Goal: Information Seeking & Learning: Learn about a topic

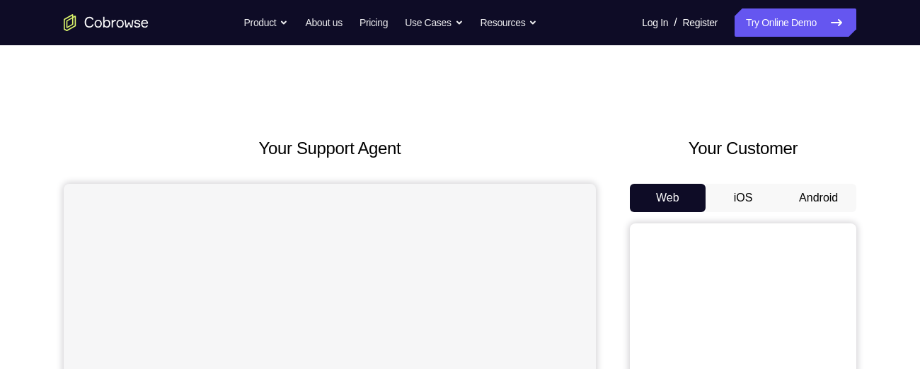
scroll to position [101, 0]
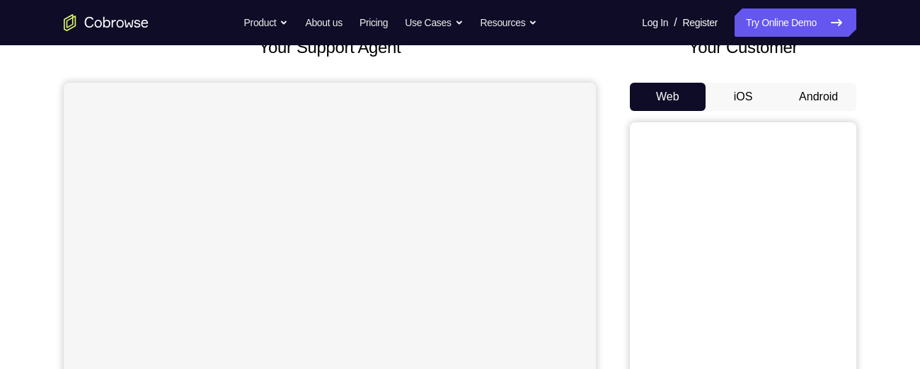
click at [813, 91] on button "Android" at bounding box center [819, 97] width 76 height 28
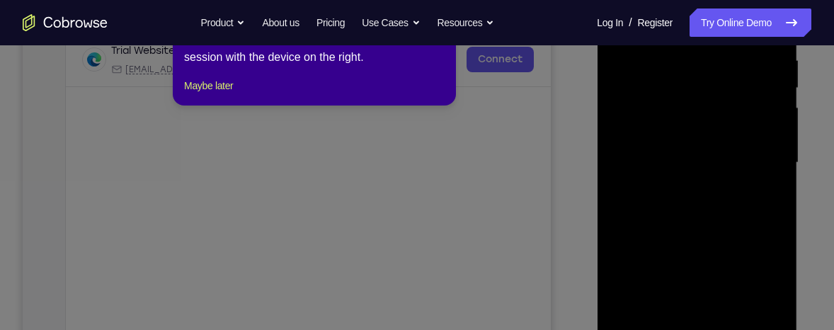
scroll to position [275, 0]
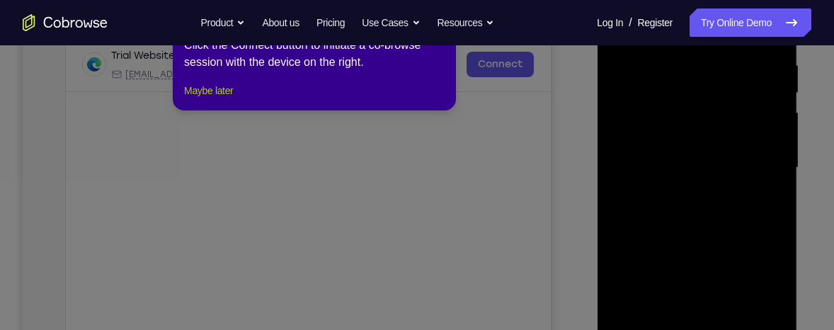
click at [212, 99] on button "Maybe later" at bounding box center [208, 90] width 49 height 17
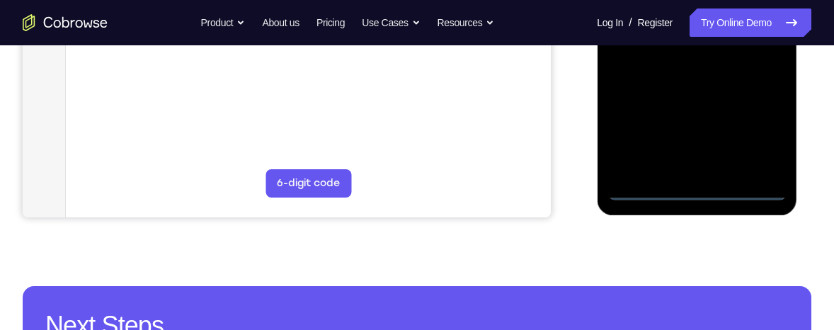
scroll to position [452, 0]
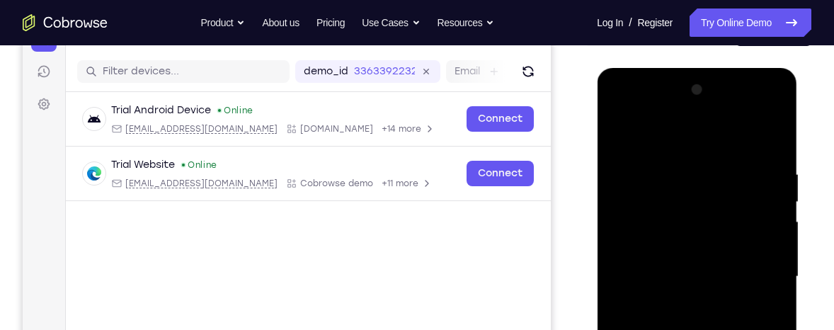
scroll to position [165, 0]
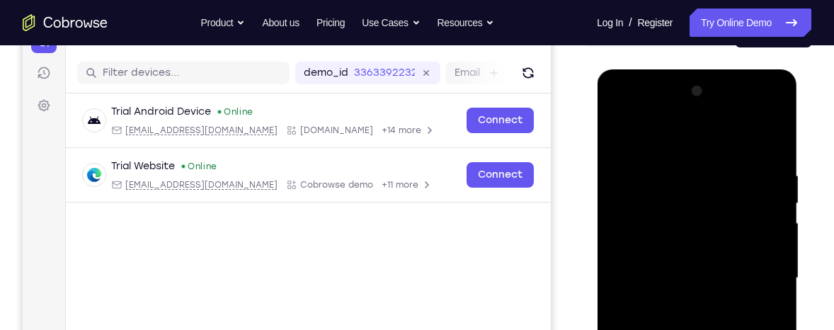
click at [624, 114] on div at bounding box center [696, 278] width 178 height 396
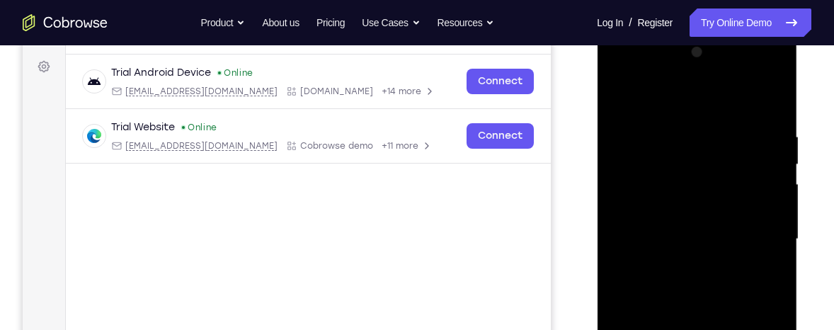
scroll to position [205, 0]
click at [752, 232] on div at bounding box center [696, 238] width 178 height 396
click at [681, 262] on div at bounding box center [696, 238] width 178 height 396
click at [668, 219] on div at bounding box center [696, 238] width 178 height 396
click at [659, 209] on div at bounding box center [696, 238] width 178 height 396
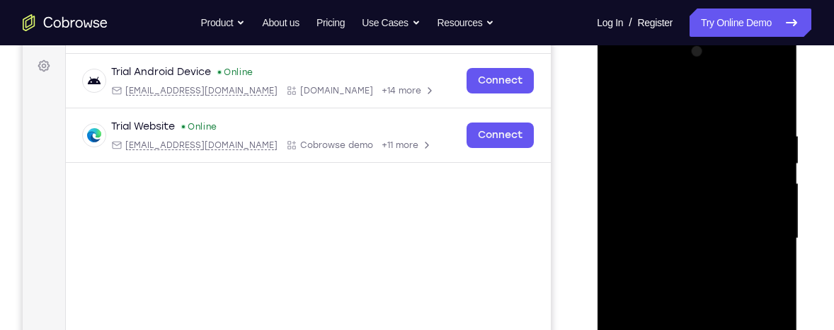
click at [765, 212] on div at bounding box center [696, 238] width 178 height 396
click at [716, 235] on div at bounding box center [696, 238] width 178 height 396
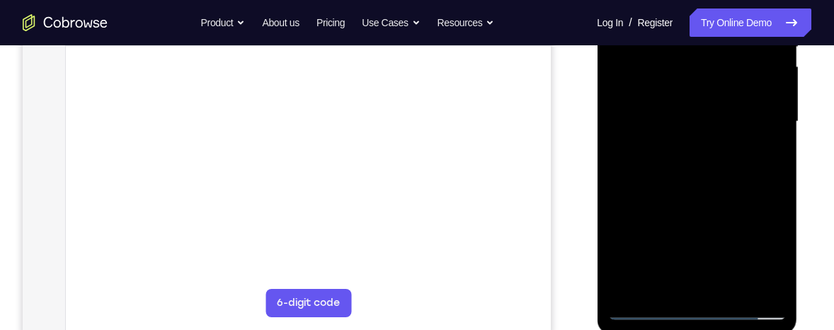
scroll to position [322, 0]
click at [699, 189] on div at bounding box center [696, 121] width 178 height 396
click at [701, 178] on div at bounding box center [696, 121] width 178 height 396
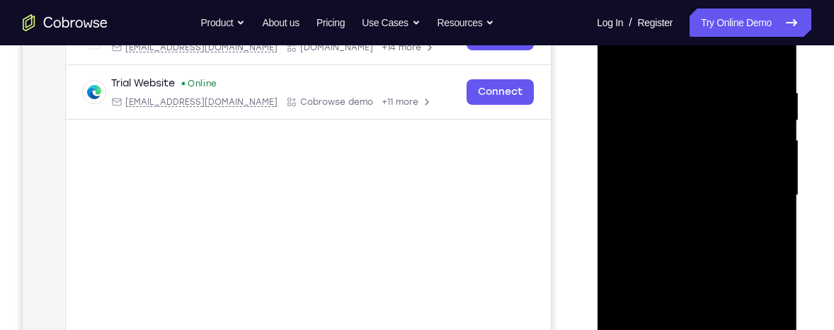
scroll to position [241, 0]
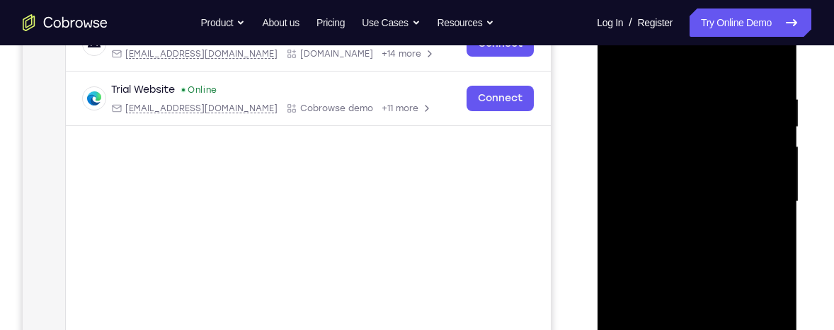
click at [681, 88] on div at bounding box center [696, 202] width 178 height 396
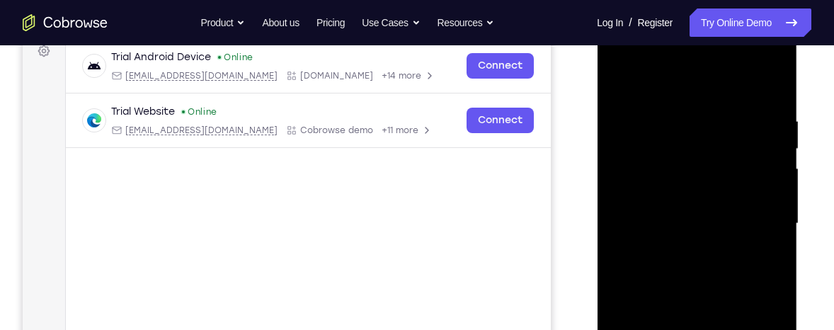
scroll to position [219, 0]
click at [758, 77] on div at bounding box center [696, 223] width 178 height 396
click at [767, 226] on div at bounding box center [696, 223] width 178 height 396
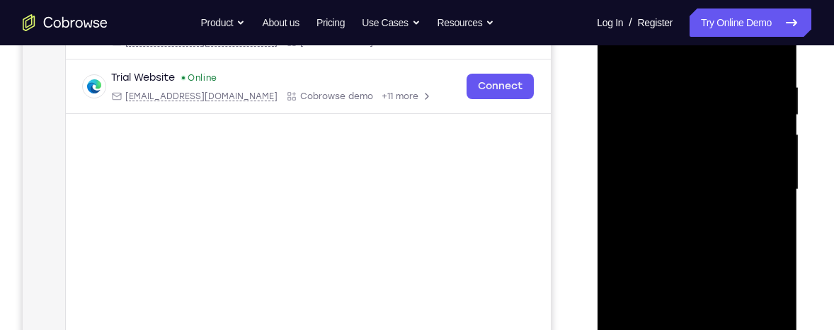
scroll to position [254, 0]
click at [767, 226] on div at bounding box center [696, 189] width 178 height 396
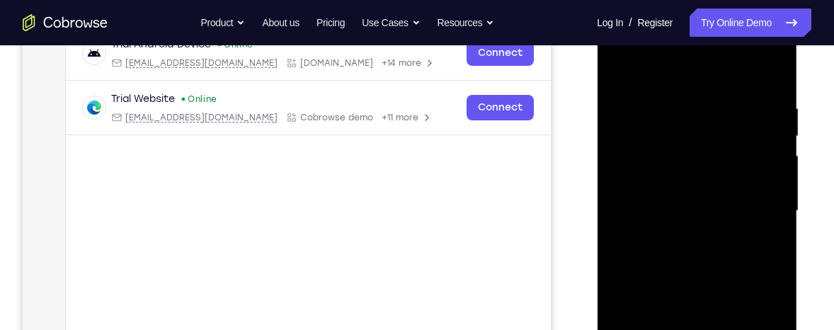
scroll to position [219, 0]
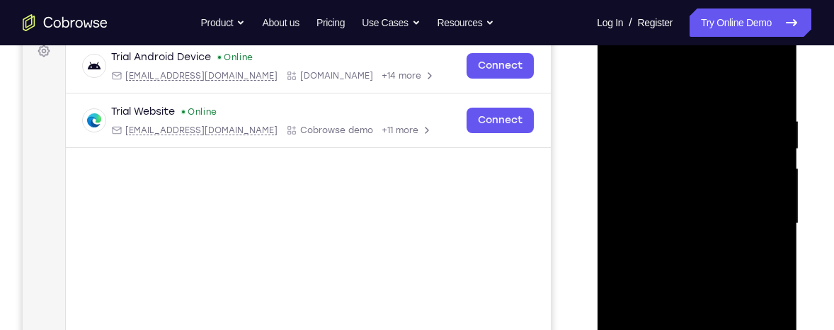
click at [763, 210] on div at bounding box center [696, 223] width 178 height 396
click at [624, 257] on div at bounding box center [696, 223] width 178 height 396
click at [754, 212] on div at bounding box center [696, 223] width 178 height 396
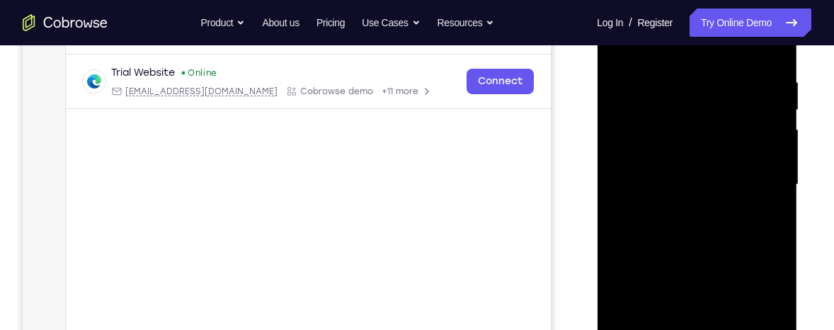
scroll to position [259, 0]
click at [754, 212] on div at bounding box center [696, 184] width 178 height 396
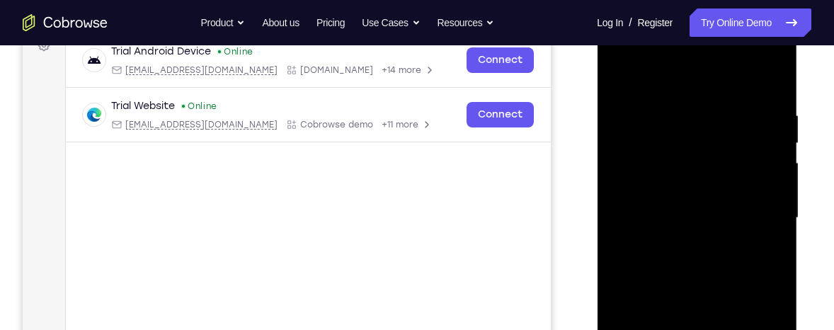
scroll to position [224, 0]
click at [754, 212] on div at bounding box center [696, 219] width 178 height 396
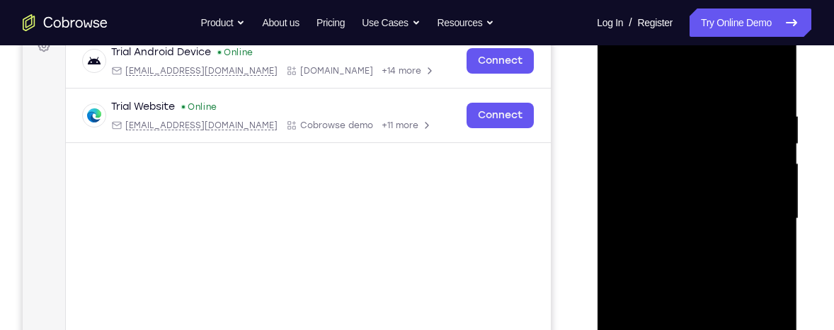
click at [754, 212] on div at bounding box center [696, 219] width 178 height 396
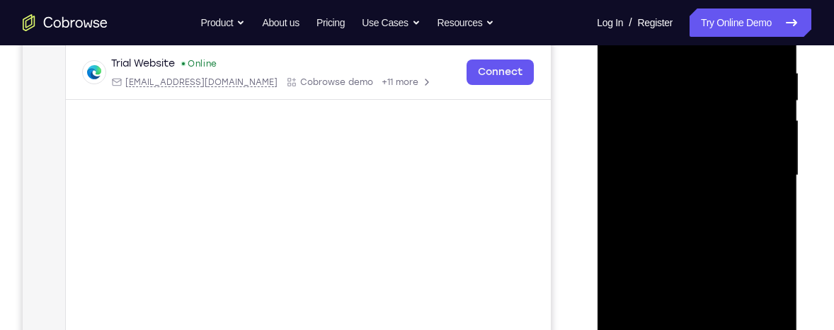
scroll to position [269, 0]
click at [754, 212] on div at bounding box center [696, 174] width 178 height 396
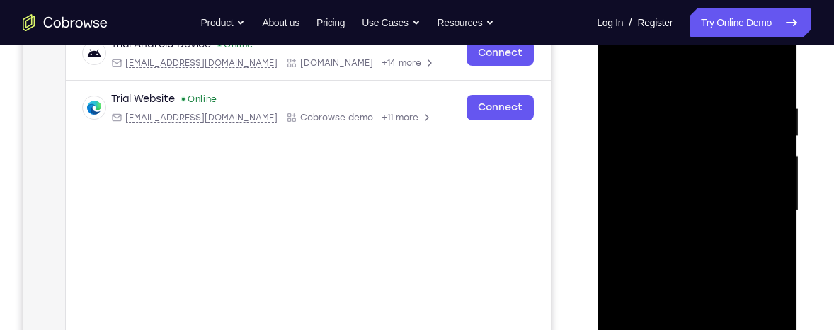
scroll to position [231, 0]
click at [754, 221] on div at bounding box center [696, 211] width 178 height 396
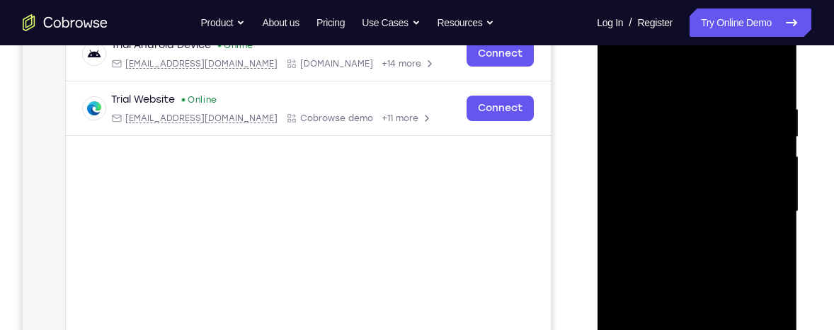
click at [754, 221] on div at bounding box center [696, 211] width 178 height 396
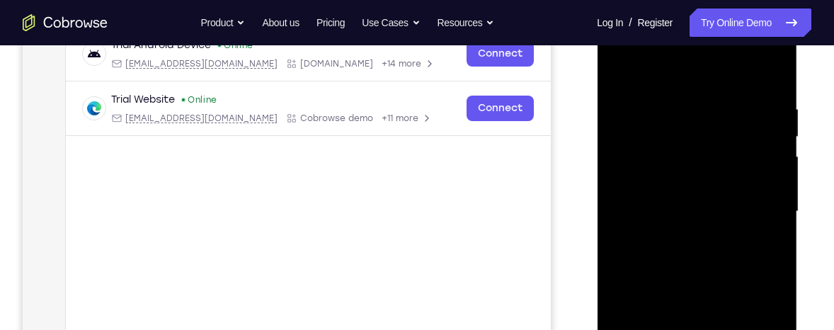
click at [754, 221] on div at bounding box center [696, 211] width 178 height 396
click at [770, 76] on div at bounding box center [696, 211] width 178 height 396
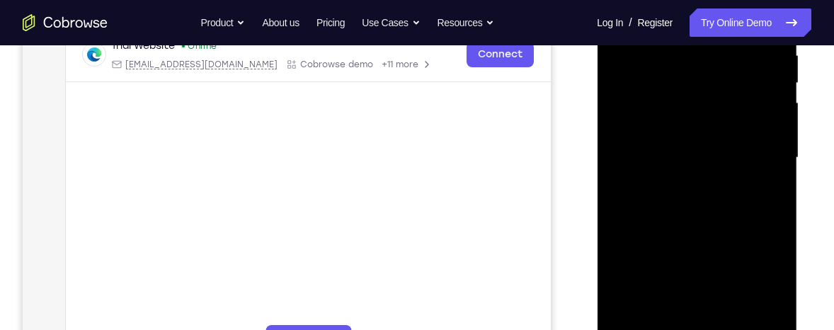
scroll to position [287, 0]
drag, startPoint x: 711, startPoint y: 151, endPoint x: 1307, endPoint y: -25, distance: 621.5
click at [710, 28] on div at bounding box center [696, 156] width 178 height 396
drag, startPoint x: 681, startPoint y: 230, endPoint x: 679, endPoint y: 76, distance: 154.3
click at [679, 76] on div at bounding box center [696, 156] width 178 height 396
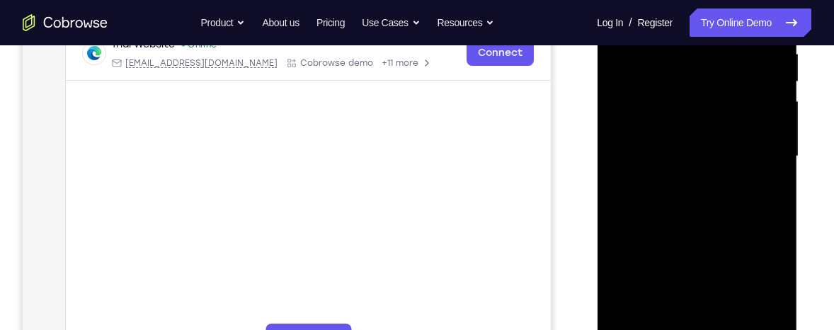
drag, startPoint x: 649, startPoint y: 183, endPoint x: 653, endPoint y: 33, distance: 150.1
click at [653, 33] on div at bounding box center [696, 156] width 178 height 396
drag, startPoint x: 647, startPoint y: 188, endPoint x: 648, endPoint y: 81, distance: 107.6
click at [648, 81] on div at bounding box center [696, 156] width 178 height 396
drag, startPoint x: 653, startPoint y: 250, endPoint x: 665, endPoint y: 125, distance: 125.1
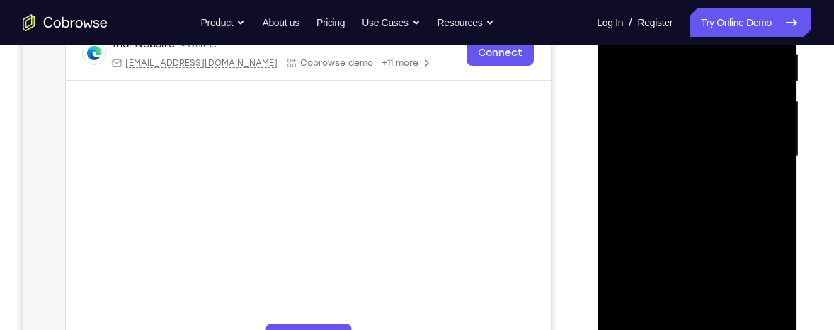
click at [665, 125] on div at bounding box center [696, 156] width 178 height 396
click at [619, 121] on div at bounding box center [696, 156] width 178 height 396
drag, startPoint x: 650, startPoint y: 239, endPoint x: 676, endPoint y: 66, distance: 175.4
click at [676, 66] on div at bounding box center [696, 156] width 178 height 396
drag, startPoint x: 665, startPoint y: 214, endPoint x: 662, endPoint y: 130, distance: 84.3
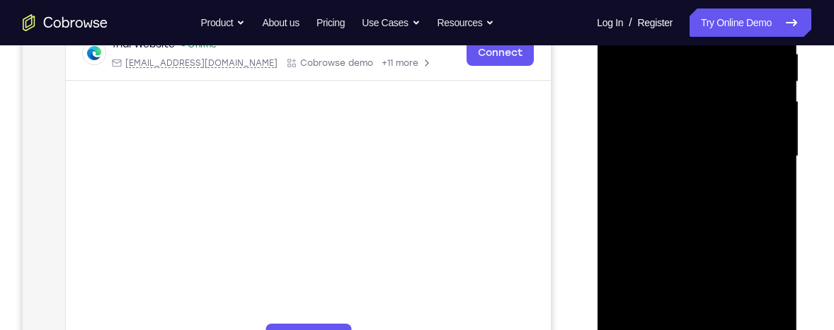
click at [662, 130] on div at bounding box center [696, 156] width 178 height 396
click at [775, 159] on div at bounding box center [696, 156] width 178 height 396
drag, startPoint x: 696, startPoint y: 190, endPoint x: 713, endPoint y: 51, distance: 140.5
click at [713, 51] on div at bounding box center [696, 156] width 178 height 396
drag, startPoint x: 698, startPoint y: 221, endPoint x: 706, endPoint y: 101, distance: 120.6
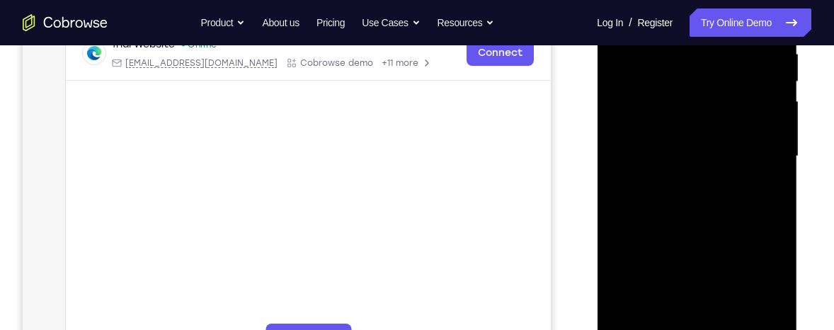
click at [706, 101] on div at bounding box center [696, 156] width 178 height 396
drag, startPoint x: 691, startPoint y: 217, endPoint x: 692, endPoint y: 162, distance: 55.2
click at [692, 162] on div at bounding box center [696, 156] width 178 height 396
click at [773, 174] on div at bounding box center [696, 156] width 178 height 396
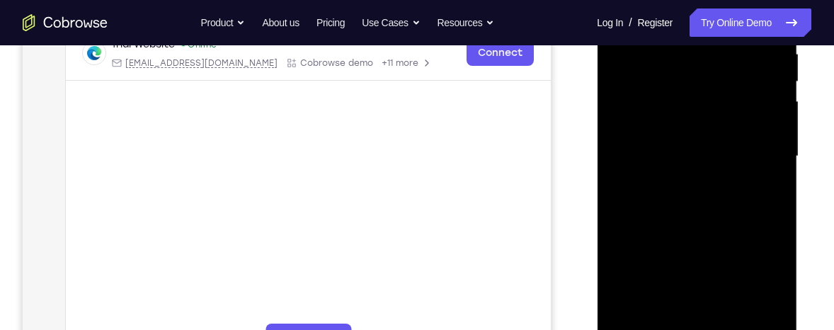
click at [773, 174] on div at bounding box center [696, 156] width 178 height 396
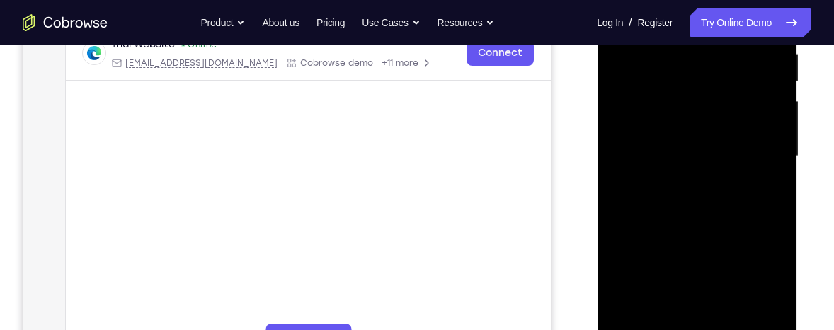
click at [773, 174] on div at bounding box center [696, 156] width 178 height 396
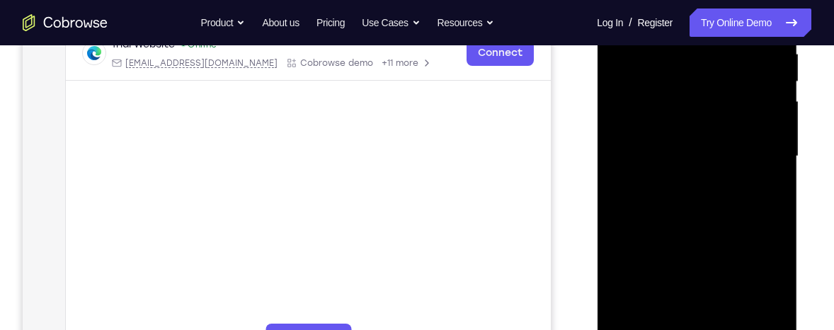
click at [773, 174] on div at bounding box center [696, 156] width 178 height 396
click at [623, 178] on div at bounding box center [696, 156] width 178 height 396
click at [774, 174] on div at bounding box center [696, 156] width 178 height 396
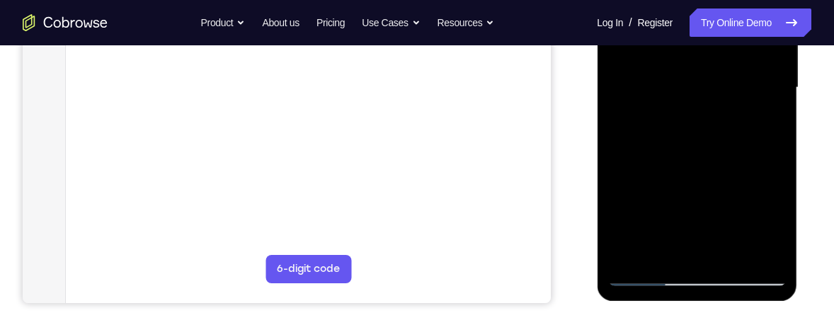
scroll to position [347, 0]
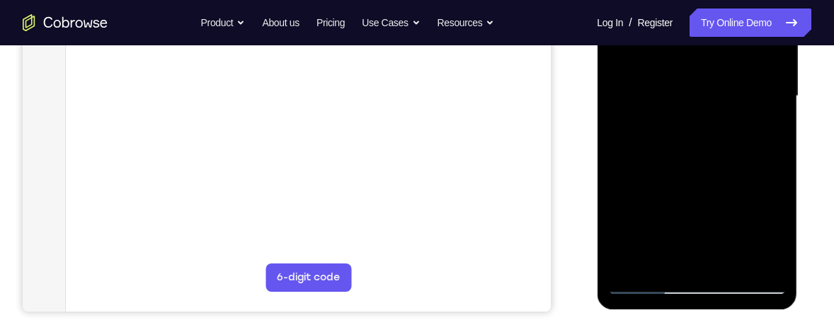
drag, startPoint x: 702, startPoint y: 154, endPoint x: 692, endPoint y: 50, distance: 104.6
click at [692, 50] on div at bounding box center [696, 96] width 178 height 396
drag, startPoint x: 687, startPoint y: 200, endPoint x: 687, endPoint y: 55, distance: 145.1
click at [687, 55] on div at bounding box center [696, 96] width 178 height 396
drag, startPoint x: 677, startPoint y: 184, endPoint x: 676, endPoint y: -3, distance: 186.9
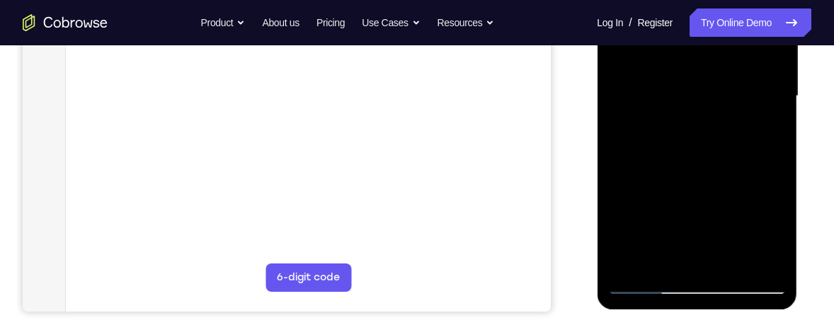
click at [676, 0] on div at bounding box center [696, 96] width 178 height 396
drag, startPoint x: 682, startPoint y: 197, endPoint x: 667, endPoint y: 13, distance: 185.3
click at [667, 13] on div at bounding box center [696, 96] width 178 height 396
drag, startPoint x: 663, startPoint y: 188, endPoint x: 656, endPoint y: 45, distance: 143.1
click at [656, 45] on div at bounding box center [696, 96] width 178 height 396
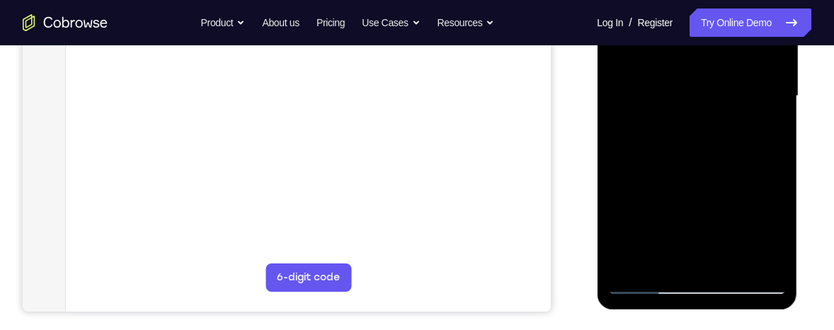
drag, startPoint x: 709, startPoint y: 203, endPoint x: 696, endPoint y: 98, distance: 106.3
click at [696, 98] on div at bounding box center [696, 96] width 178 height 396
drag, startPoint x: 694, startPoint y: 176, endPoint x: 679, endPoint y: 19, distance: 157.2
click at [679, 19] on div at bounding box center [696, 96] width 178 height 396
drag, startPoint x: 684, startPoint y: 180, endPoint x: 684, endPoint y: 120, distance: 60.9
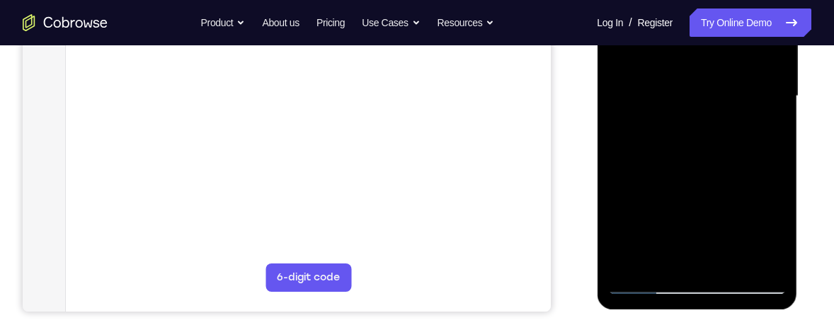
click at [684, 120] on div at bounding box center [696, 96] width 178 height 396
click at [774, 160] on div at bounding box center [696, 96] width 178 height 396
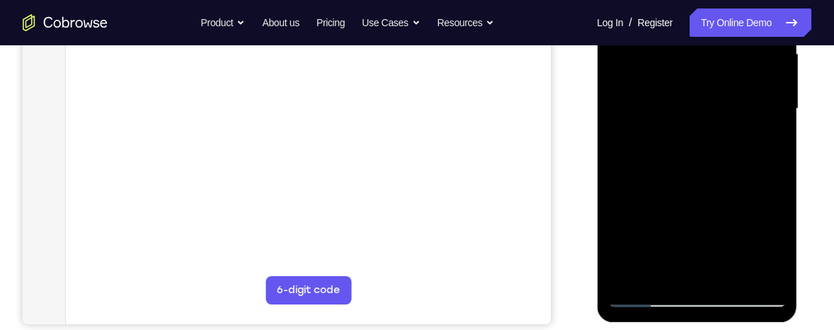
drag, startPoint x: 693, startPoint y: 203, endPoint x: 716, endPoint y: 28, distance: 177.0
click at [716, 28] on div at bounding box center [696, 109] width 178 height 396
drag, startPoint x: 711, startPoint y: 206, endPoint x: 697, endPoint y: 41, distance: 165.5
click at [697, 41] on div at bounding box center [696, 109] width 178 height 396
click at [770, 164] on div at bounding box center [696, 109] width 178 height 396
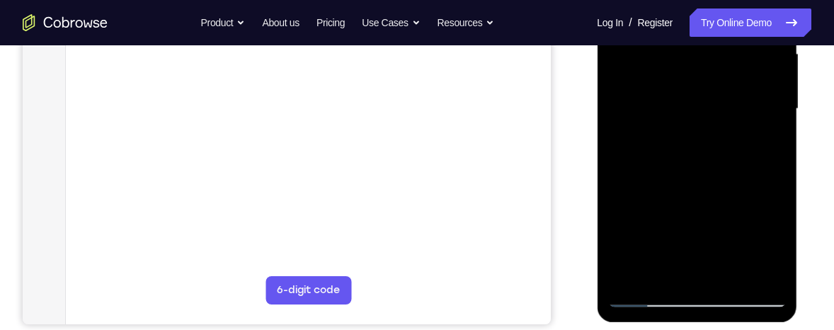
click at [772, 166] on div at bounding box center [696, 109] width 178 height 396
drag, startPoint x: 728, startPoint y: 217, endPoint x: 699, endPoint y: -13, distance: 231.8
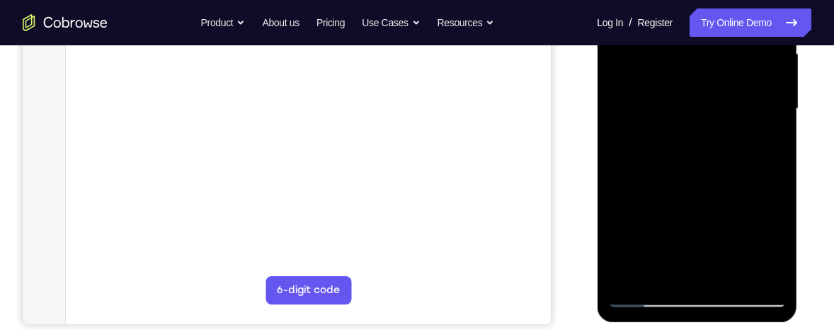
click at [699, 0] on div at bounding box center [696, 109] width 178 height 396
drag, startPoint x: 704, startPoint y: 194, endPoint x: 701, endPoint y: 81, distance: 112.6
click at [701, 81] on div at bounding box center [696, 109] width 178 height 396
click at [729, 276] on div at bounding box center [696, 109] width 178 height 396
click at [706, 163] on div at bounding box center [696, 109] width 178 height 396
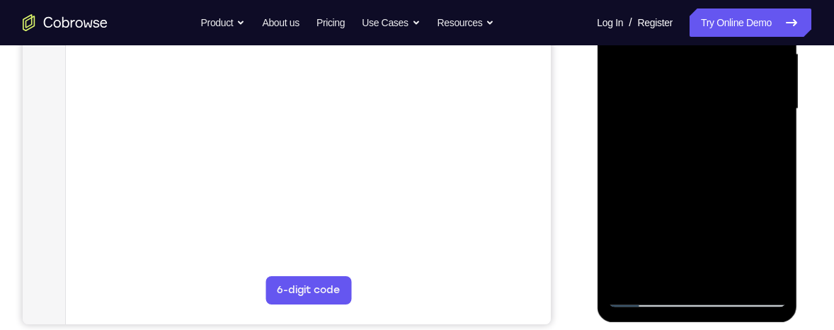
click at [753, 132] on div at bounding box center [696, 109] width 178 height 396
drag, startPoint x: 713, startPoint y: 258, endPoint x: 699, endPoint y: 53, distance: 205.7
click at [699, 53] on div at bounding box center [696, 109] width 178 height 396
drag, startPoint x: 682, startPoint y: 202, endPoint x: 684, endPoint y: 158, distance: 44.6
click at [684, 158] on div at bounding box center [696, 109] width 178 height 396
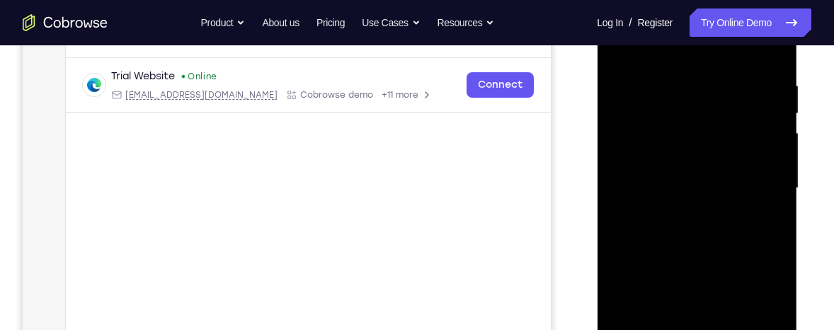
scroll to position [249, 0]
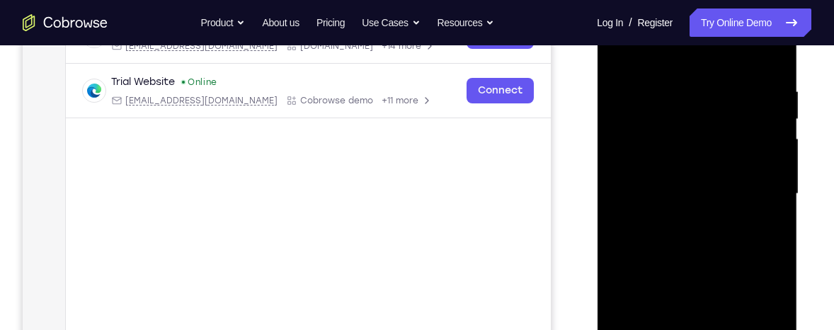
click at [628, 51] on div at bounding box center [696, 194] width 178 height 396
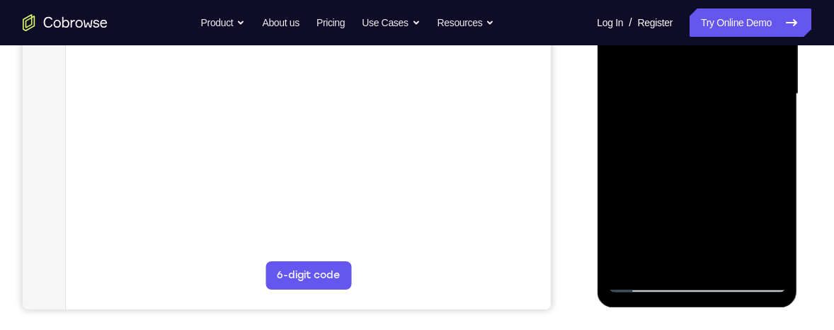
scroll to position [350, 0]
click at [762, 261] on div at bounding box center [696, 93] width 178 height 396
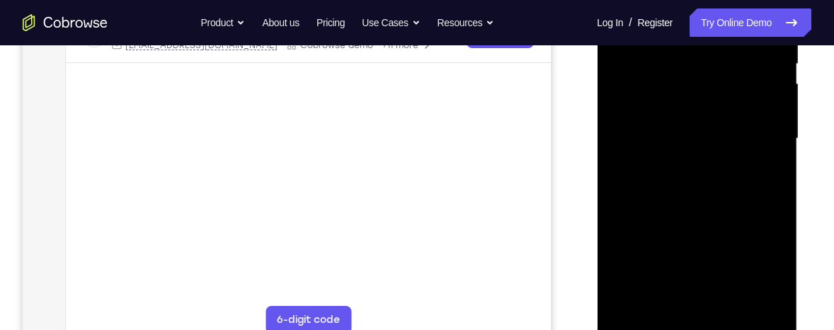
scroll to position [305, 0]
click at [640, 225] on div at bounding box center [696, 138] width 178 height 396
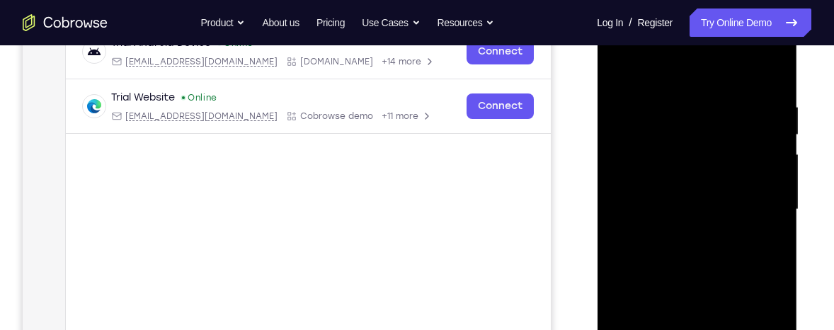
scroll to position [232, 0]
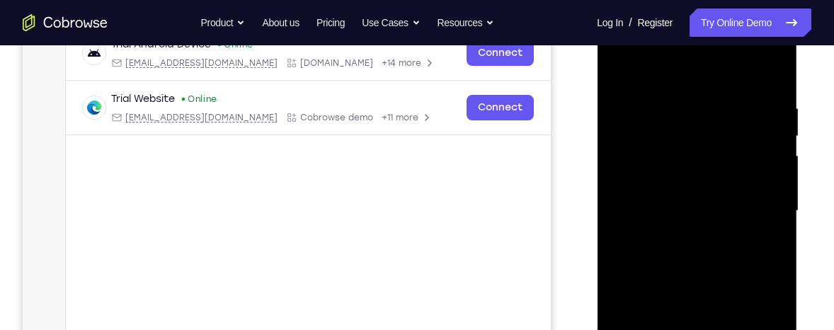
click at [774, 166] on div at bounding box center [696, 211] width 178 height 396
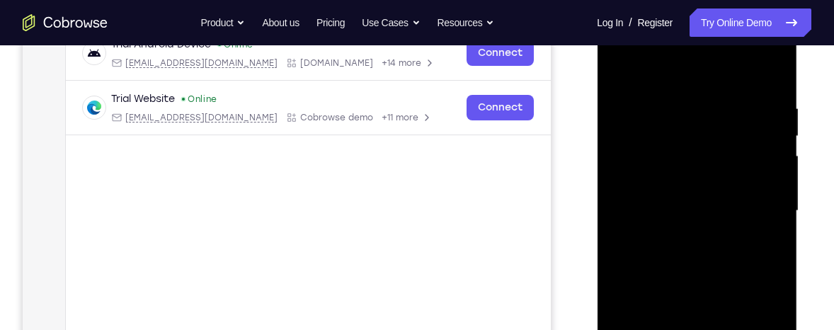
click at [774, 166] on div at bounding box center [696, 211] width 178 height 396
drag, startPoint x: 719, startPoint y: 212, endPoint x: 715, endPoint y: 74, distance: 137.4
click at [715, 74] on div at bounding box center [696, 211] width 178 height 396
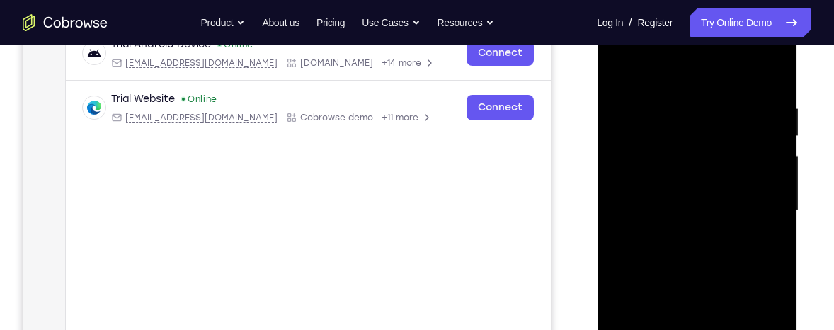
drag, startPoint x: 696, startPoint y: 229, endPoint x: 696, endPoint y: 199, distance: 29.7
click at [696, 199] on div at bounding box center [696, 211] width 178 height 396
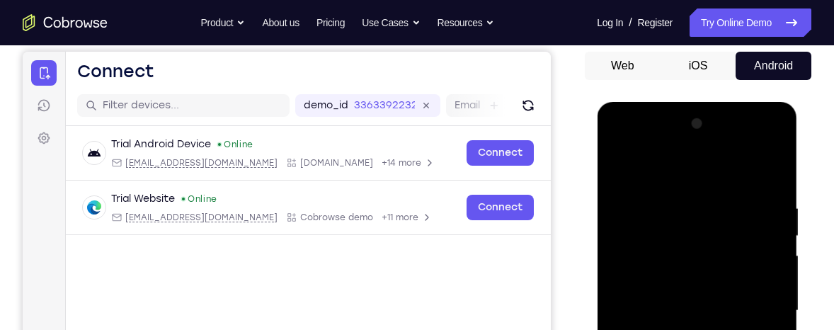
scroll to position [137, 0]
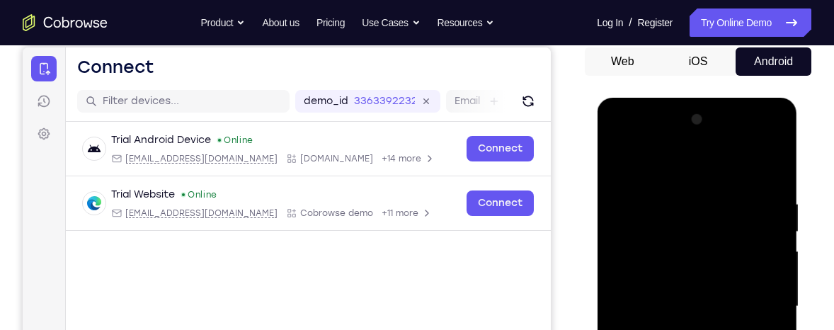
click at [619, 156] on div at bounding box center [696, 306] width 178 height 396
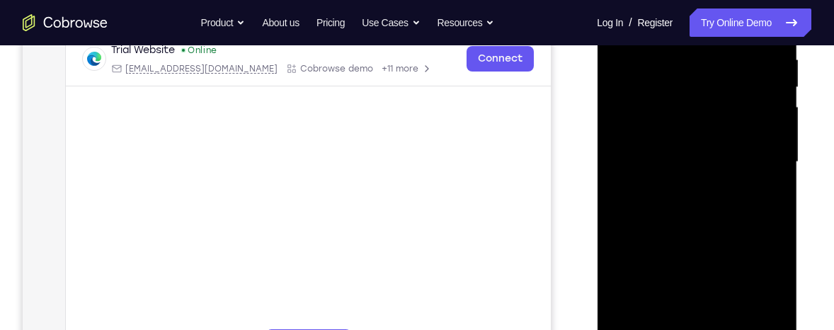
scroll to position [282, 0]
drag, startPoint x: 665, startPoint y: 273, endPoint x: 660, endPoint y: 151, distance: 121.9
click at [660, 151] on div at bounding box center [696, 161] width 178 height 396
drag, startPoint x: 655, startPoint y: 258, endPoint x: 649, endPoint y: 176, distance: 81.6
click at [649, 176] on div at bounding box center [696, 161] width 178 height 396
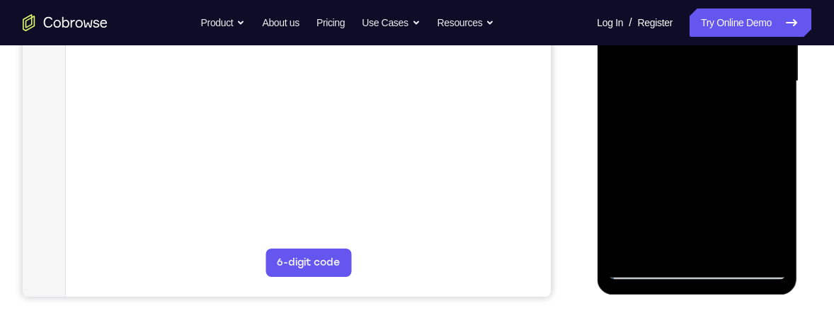
scroll to position [364, 0]
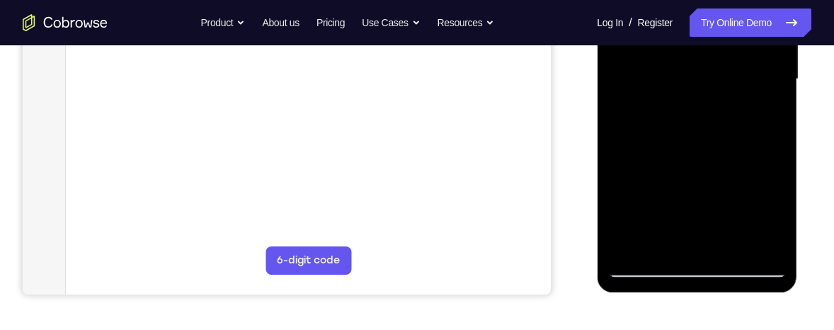
click at [699, 225] on div at bounding box center [696, 79] width 178 height 396
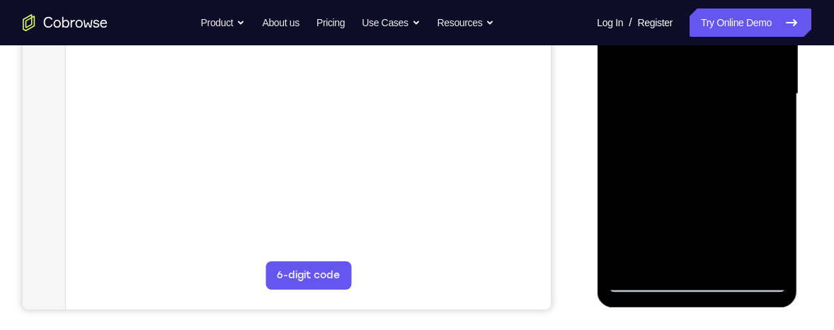
scroll to position [350, 0]
click at [763, 256] on div at bounding box center [696, 93] width 178 height 396
click at [629, 259] on div at bounding box center [696, 93] width 178 height 396
